Goal: Find specific page/section: Find specific page/section

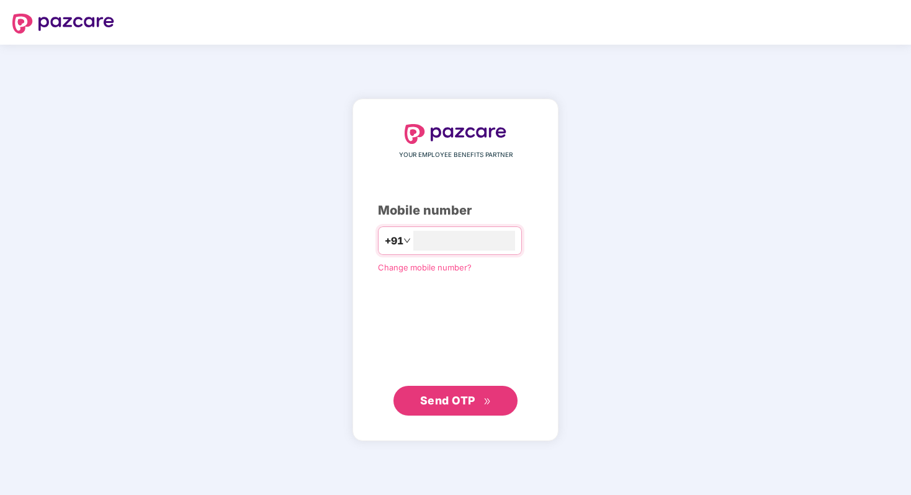
type input "**********"
click at [445, 410] on button "Send OTP" at bounding box center [456, 401] width 124 height 30
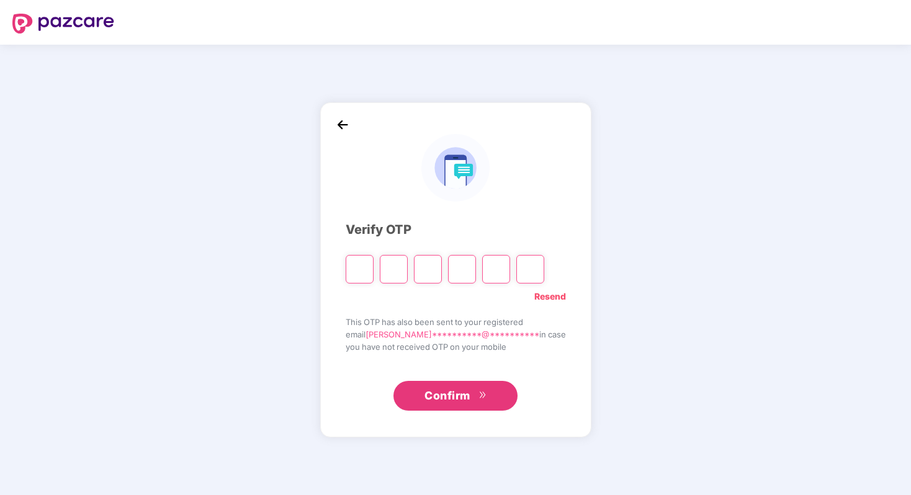
type input "*"
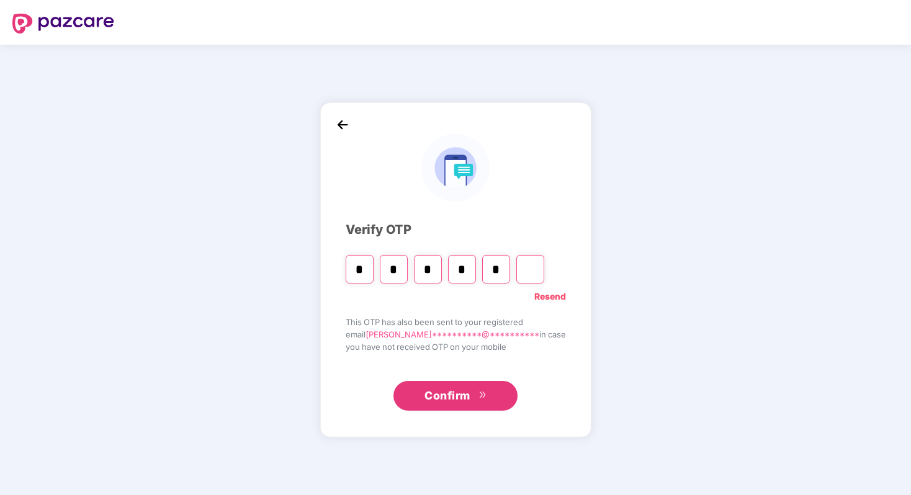
type input "*"
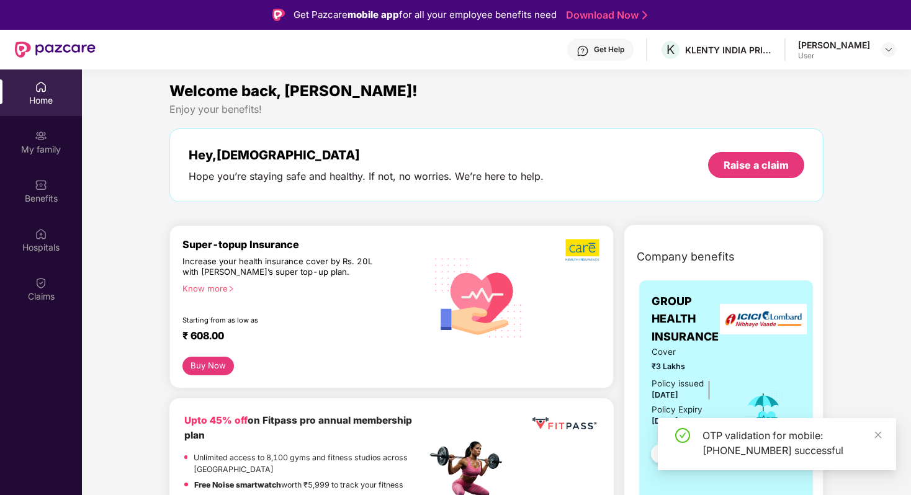
click at [622, 54] on div "Get Help" at bounding box center [609, 50] width 30 height 10
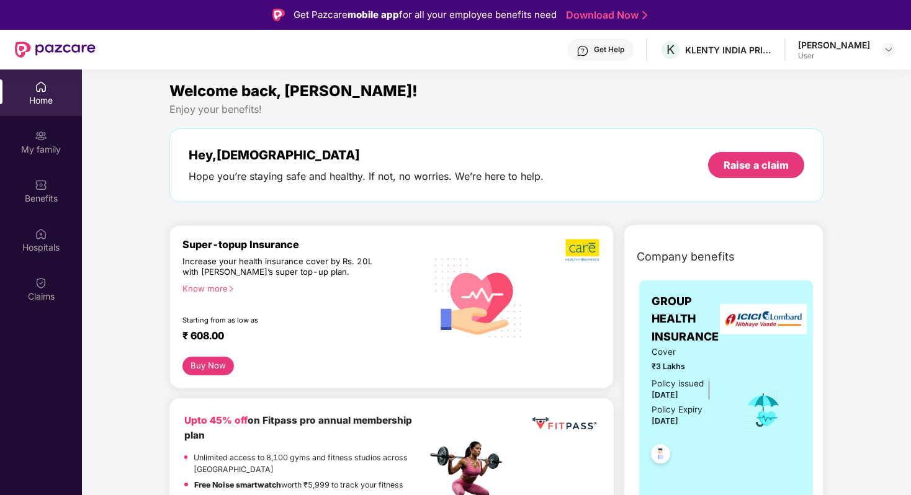
click at [625, 50] on div "Get Help" at bounding box center [609, 50] width 30 height 10
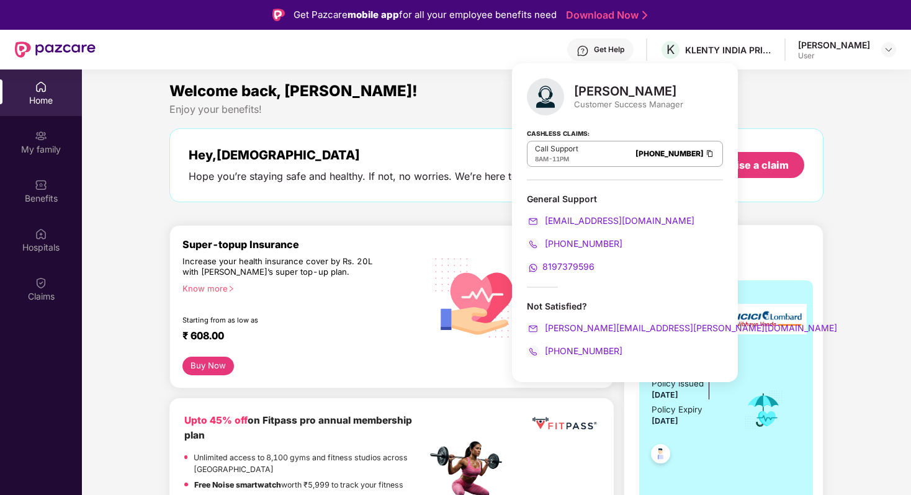
click at [728, 114] on div "Enjoy your benefits!" at bounding box center [497, 109] width 654 height 13
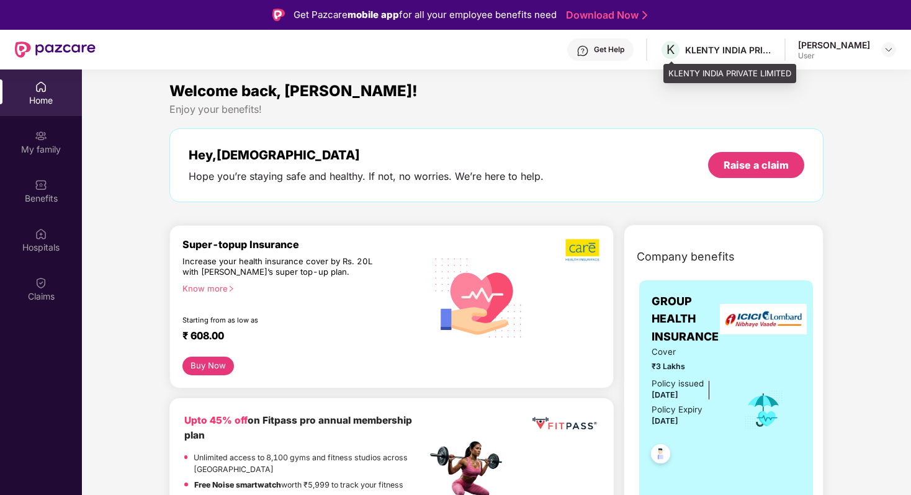
click at [707, 53] on div "KLENTY INDIA PRIVATE LIMITED" at bounding box center [728, 50] width 87 height 12
drag, startPoint x: 689, startPoint y: 50, endPoint x: 748, endPoint y: 42, distance: 60.1
click at [748, 42] on div "K KLENTY INDIA PRIVATE LIMITED" at bounding box center [716, 50] width 112 height 22
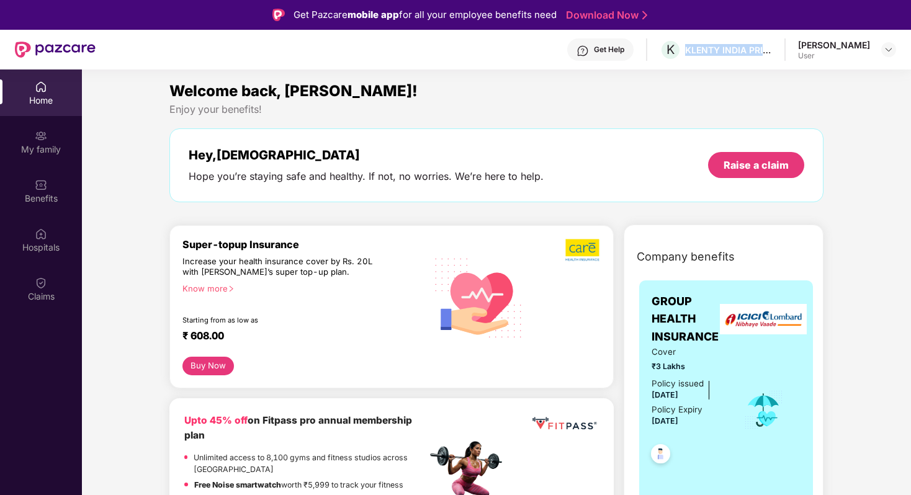
drag, startPoint x: 686, startPoint y: 48, endPoint x: 775, endPoint y: 48, distance: 89.4
click at [775, 48] on div "Get Help K KLENTY INDIA PRIVATE LIMITED [PERSON_NAME] User" at bounding box center [496, 50] width 801 height 40
click at [697, 115] on div "Enjoy your benefits!" at bounding box center [497, 109] width 654 height 13
click at [609, 55] on div "Get Help" at bounding box center [600, 49] width 66 height 22
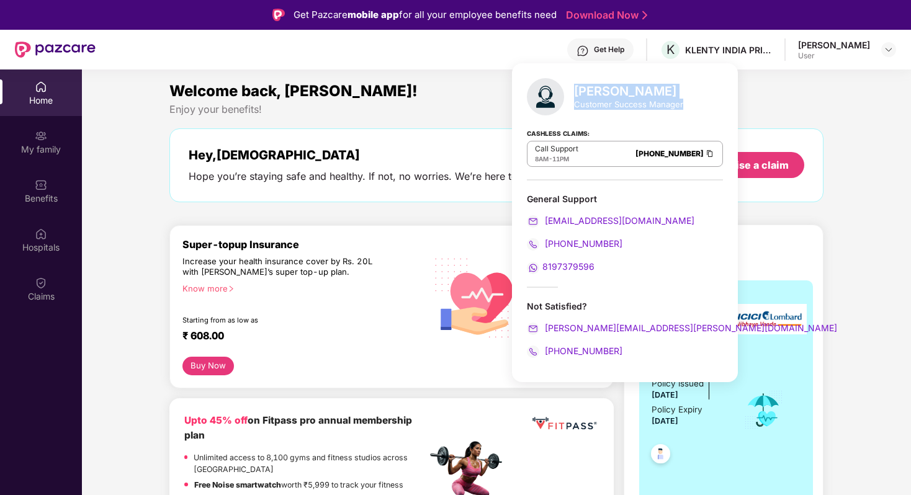
drag, startPoint x: 682, startPoint y: 103, endPoint x: 574, endPoint y: 91, distance: 108.7
click at [574, 91] on div "[PERSON_NAME] Customer Success Manager Cashless Claims: Call Support 8AM - 11PM…" at bounding box center [625, 222] width 226 height 319
click at [733, 91] on div "Welcome back, [PERSON_NAME]!" at bounding box center [497, 91] width 654 height 24
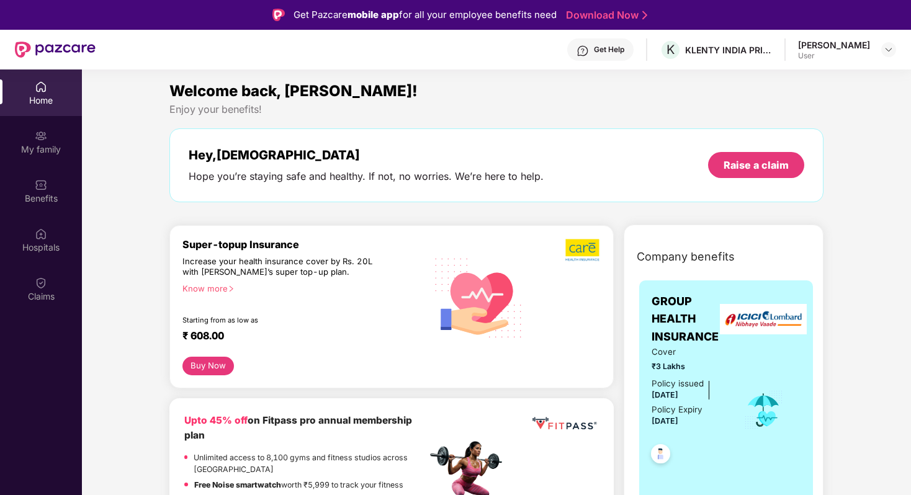
click at [841, 52] on div "User" at bounding box center [834, 56] width 72 height 10
click at [45, 185] on img at bounding box center [41, 185] width 12 height 12
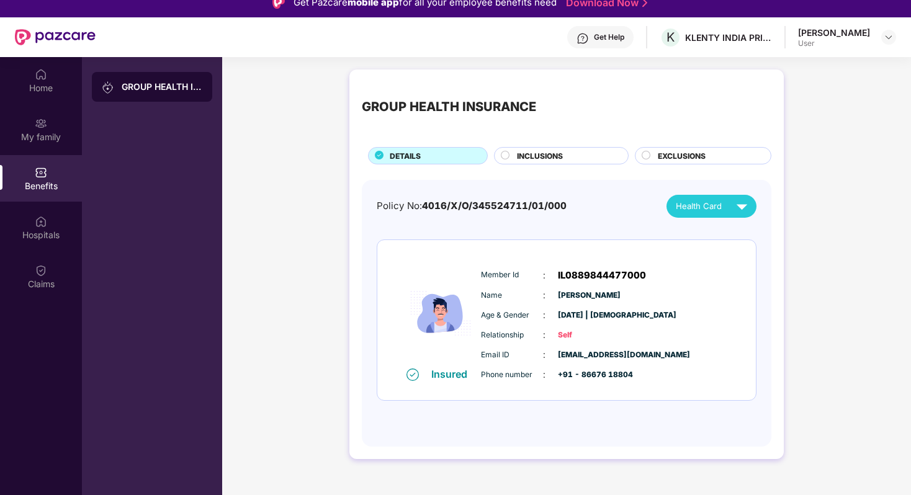
scroll to position [17, 0]
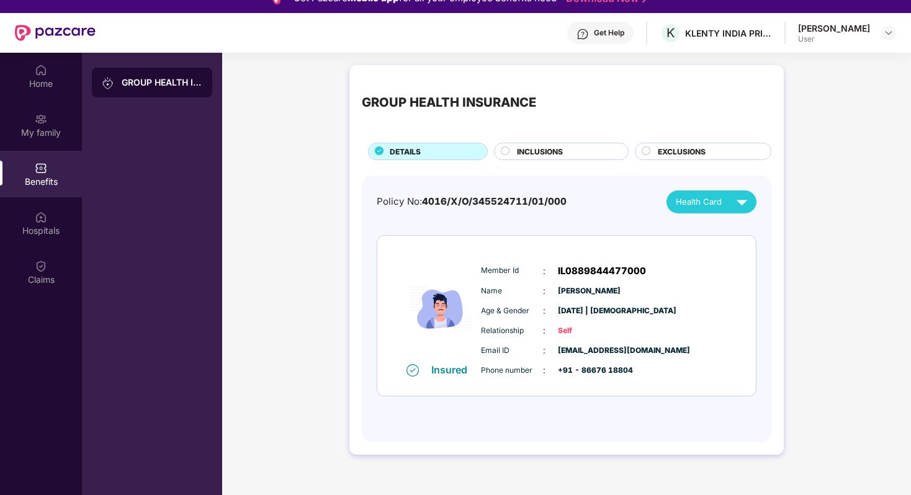
click at [710, 209] on div "Health Card" at bounding box center [714, 202] width 77 height 22
click at [705, 230] on div "[PERSON_NAME]" at bounding box center [714, 231] width 81 height 14
